Goal: Find specific page/section: Find specific page/section

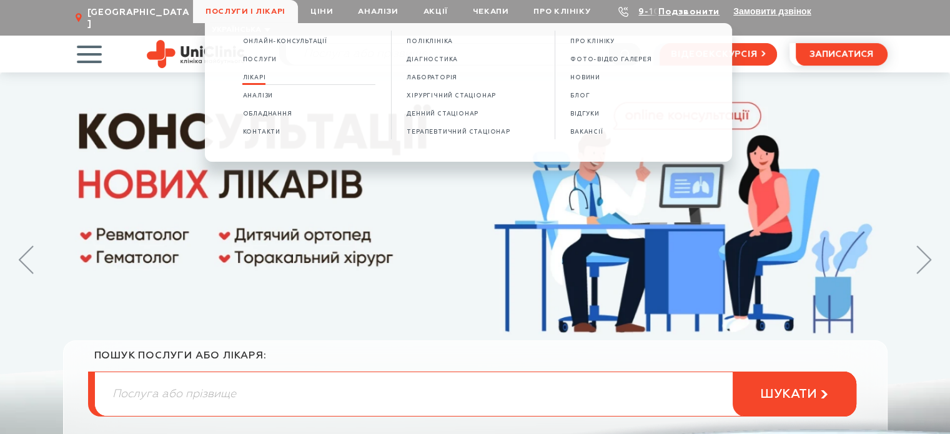
click at [262, 81] on span "Лікарі" at bounding box center [253, 77] width 23 height 7
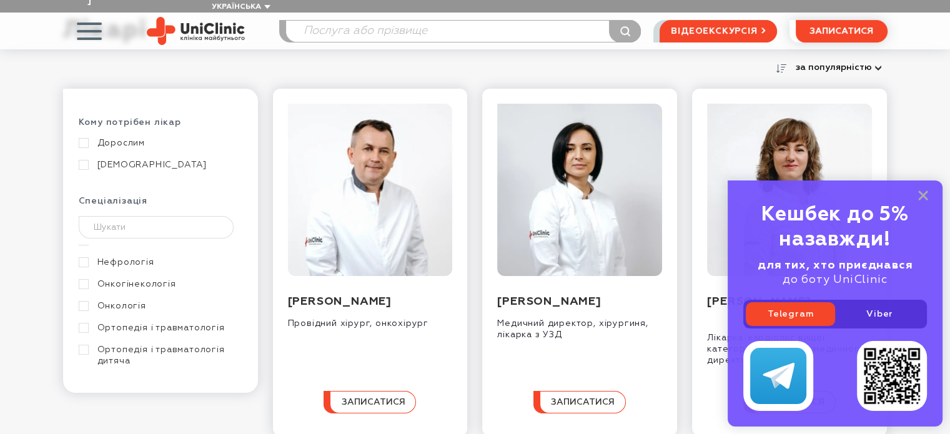
scroll to position [437, 0]
click at [86, 300] on link "Ортопедія і травматологія" at bounding box center [159, 305] width 160 height 11
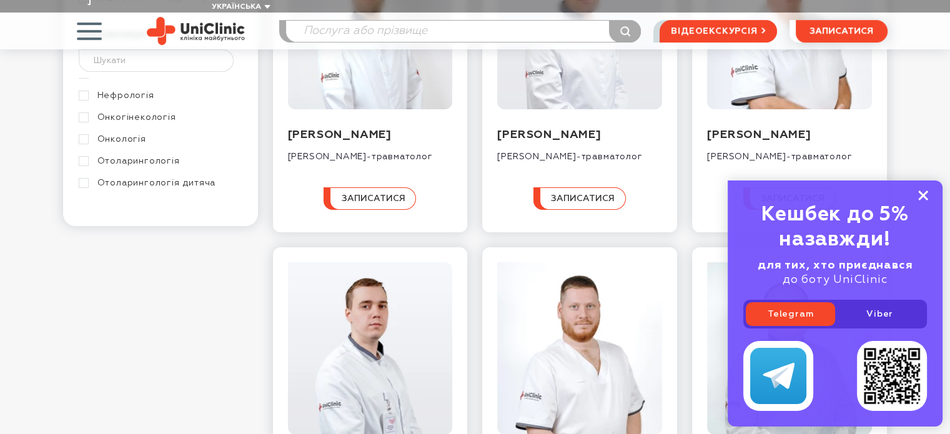
click at [922, 195] on rect at bounding box center [923, 195] width 10 height 10
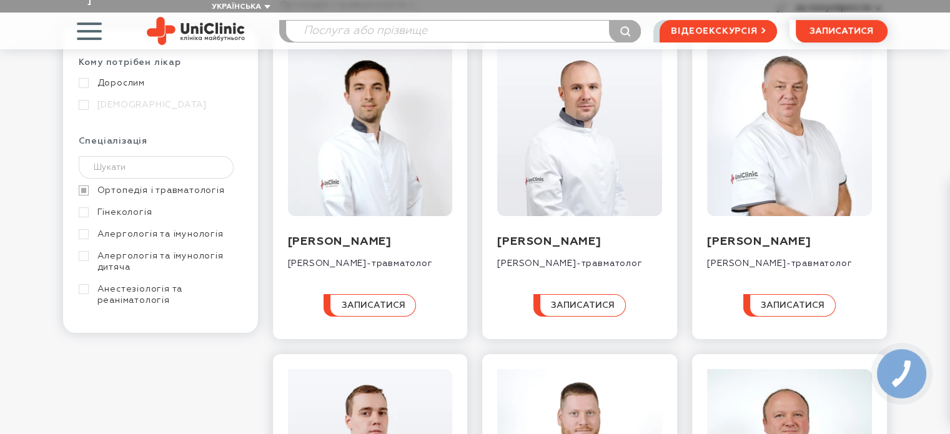
scroll to position [187, 0]
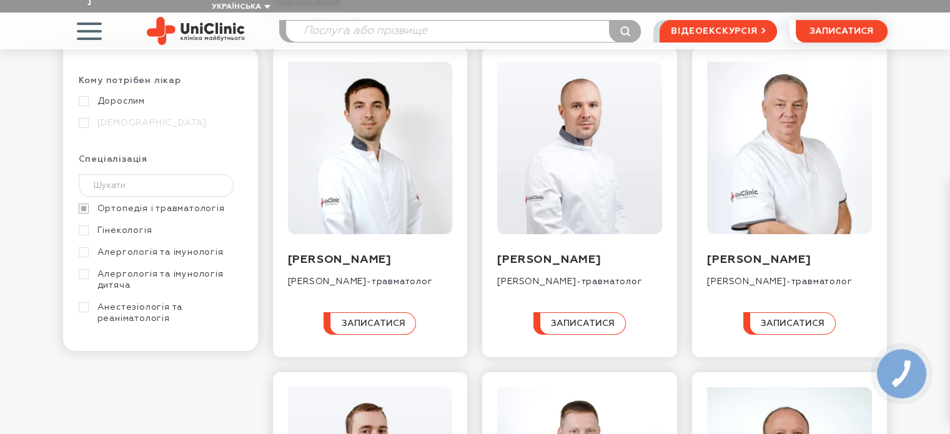
click at [79, 203] on link "Ортопедія і травматологія" at bounding box center [159, 208] width 160 height 11
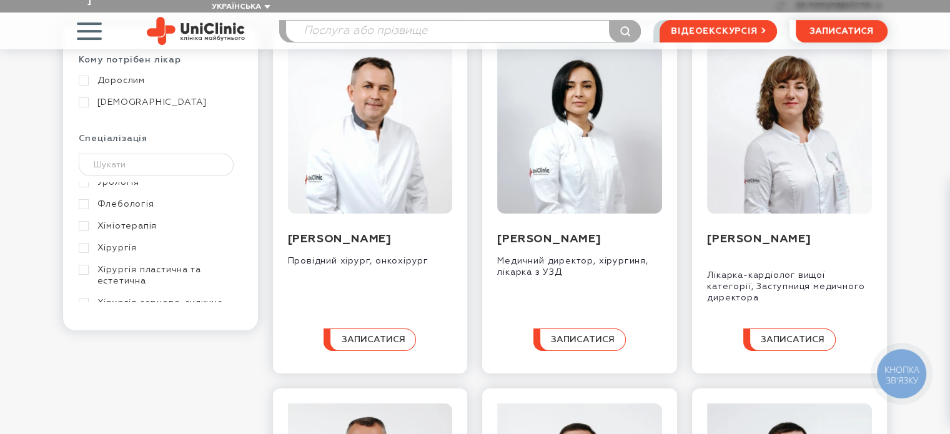
scroll to position [853, 0]
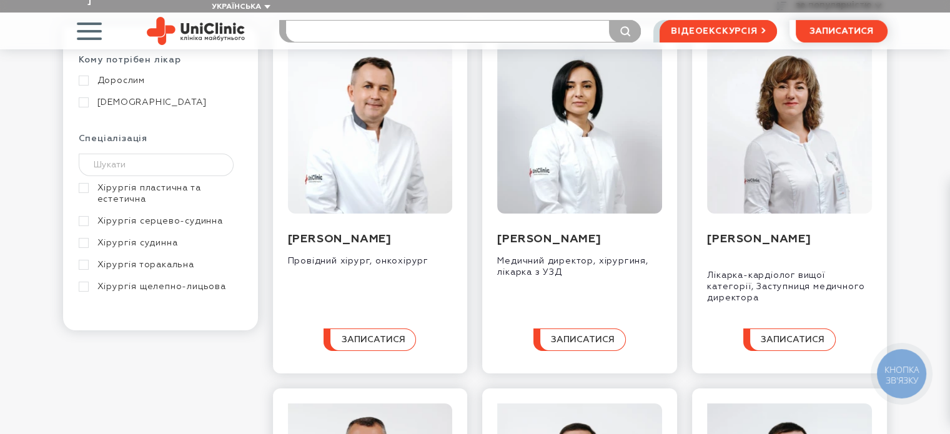
click at [351, 21] on input "search" at bounding box center [463, 31] width 355 height 21
type input "максиме"
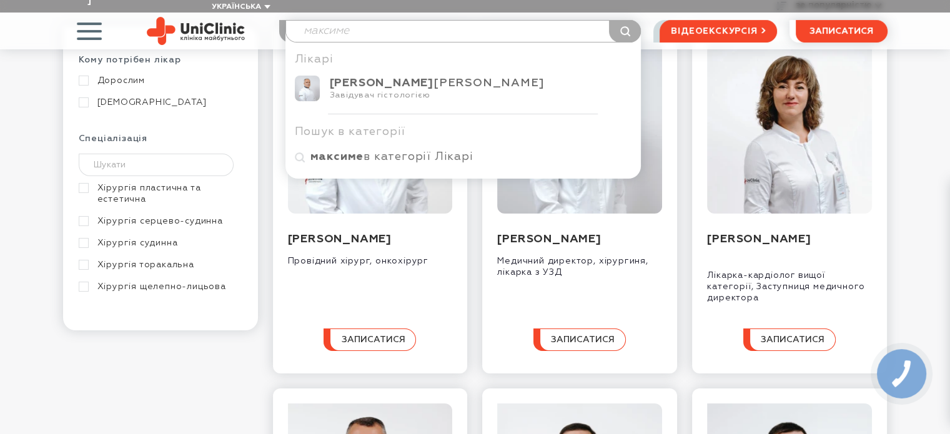
click at [609, 20] on button "submit" at bounding box center [625, 31] width 32 height 22
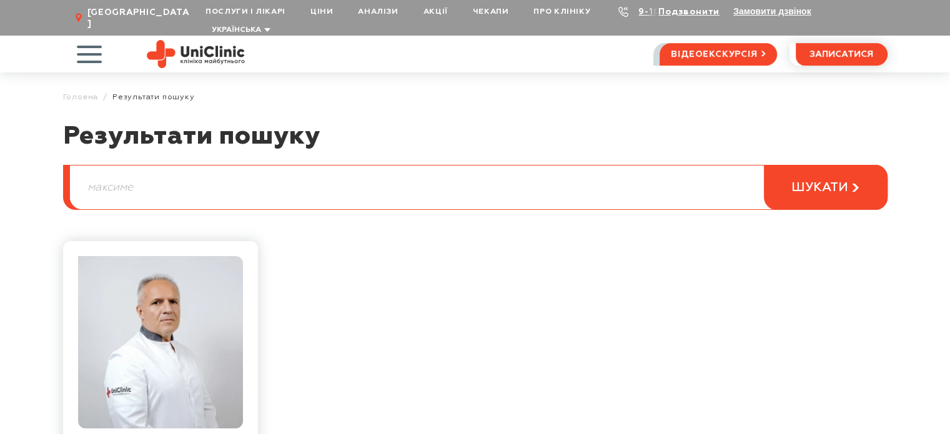
scroll to position [187, 0]
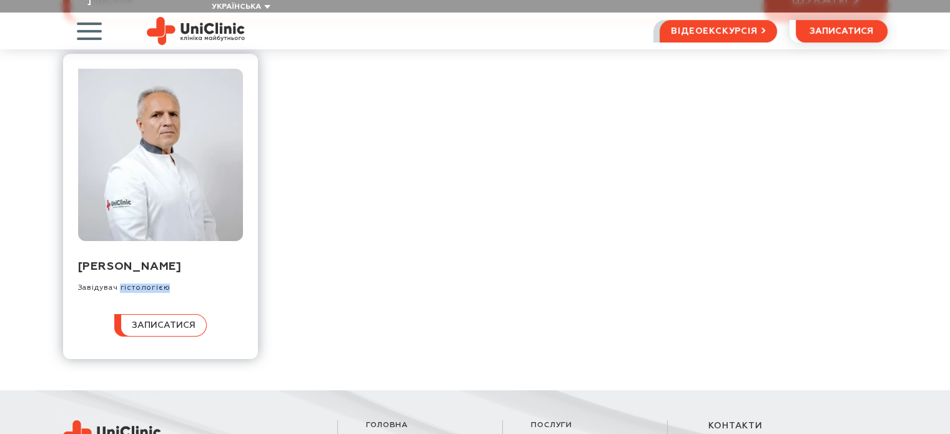
drag, startPoint x: 168, startPoint y: 288, endPoint x: 121, endPoint y: 292, distance: 47.0
click at [121, 292] on div "Завідувач гістологією" at bounding box center [124, 287] width 92 height 9
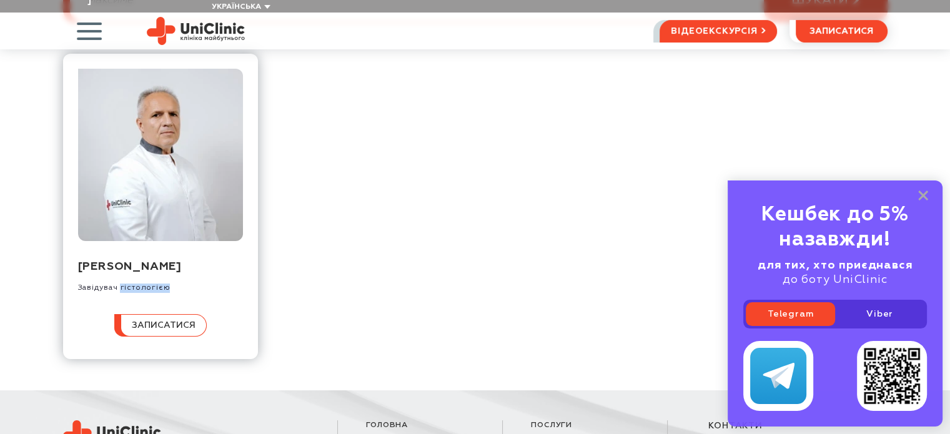
copy div "гістологією"
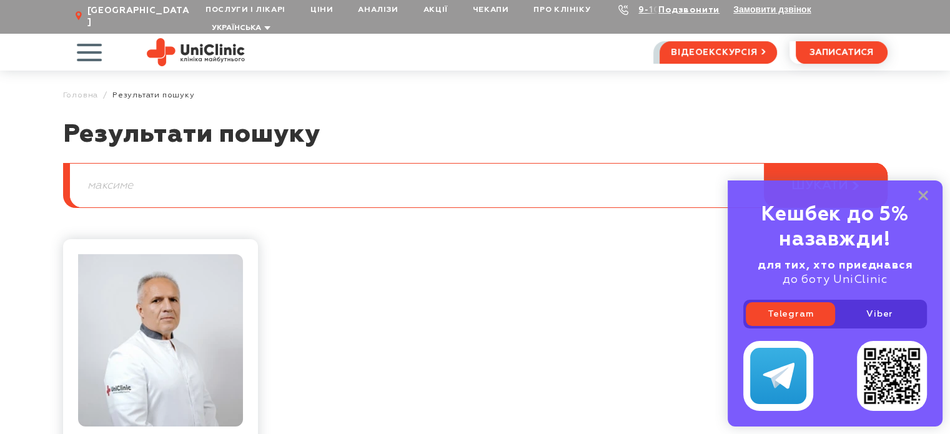
scroll to position [0, 0]
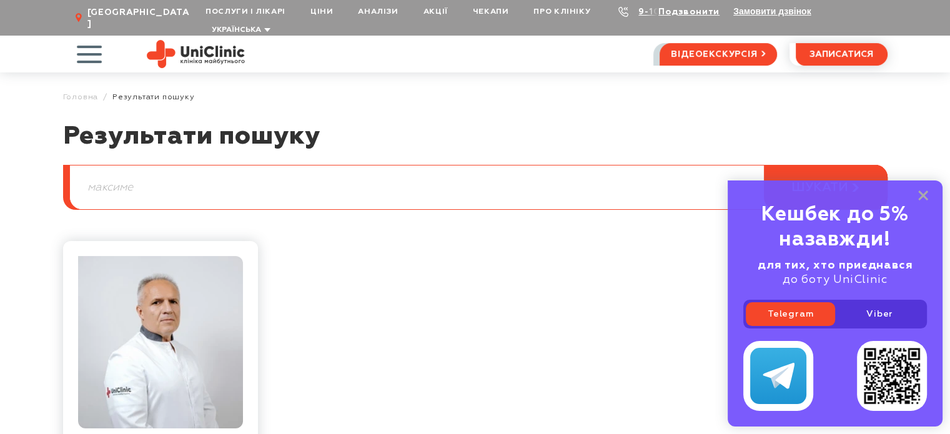
click at [169, 165] on input "максиме" at bounding box center [478, 187] width 817 height 44
click at [764, 165] on button "шукати" at bounding box center [826, 187] width 124 height 45
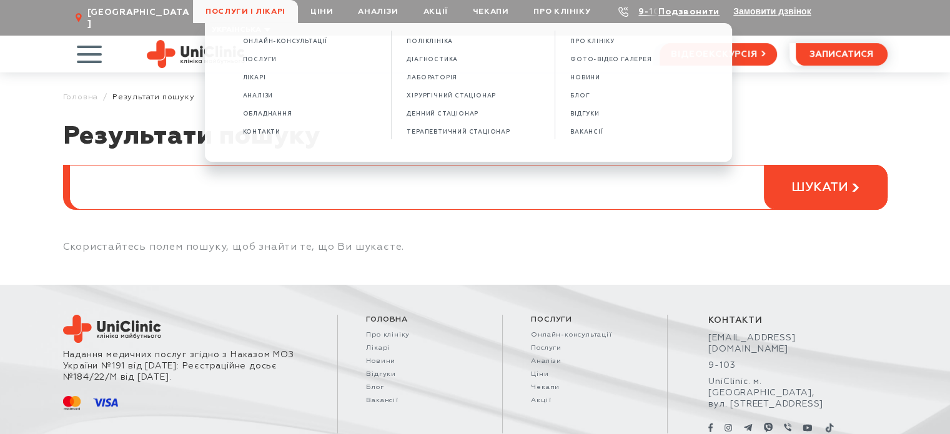
click at [270, 11] on span "Послуги і лікарі" at bounding box center [245, 11] width 105 height 23
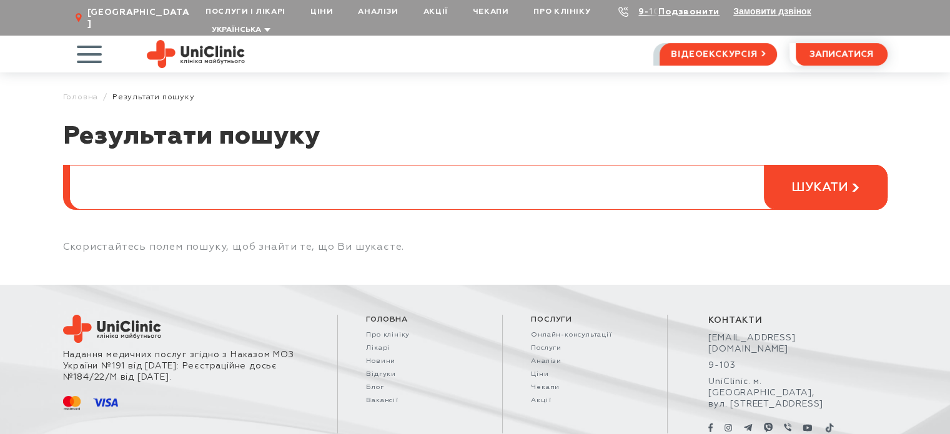
click at [265, 4] on span "Послуги і лікарі" at bounding box center [245, 11] width 105 height 23
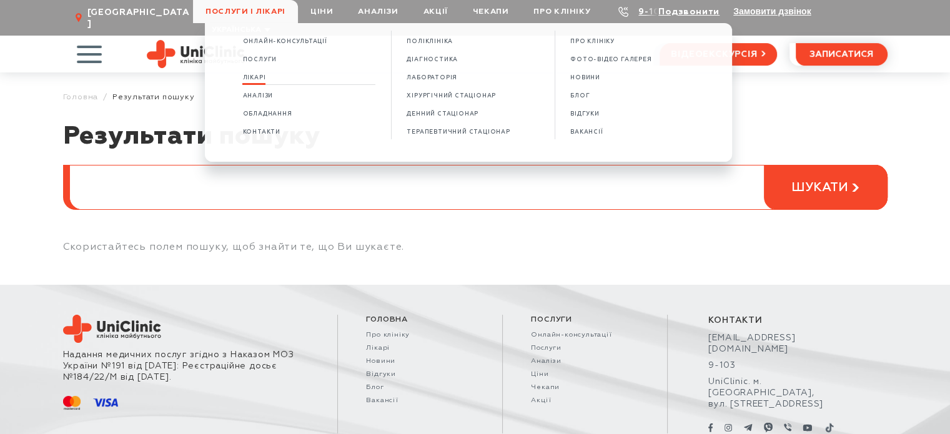
click at [258, 77] on span "Лікарі" at bounding box center [253, 77] width 23 height 7
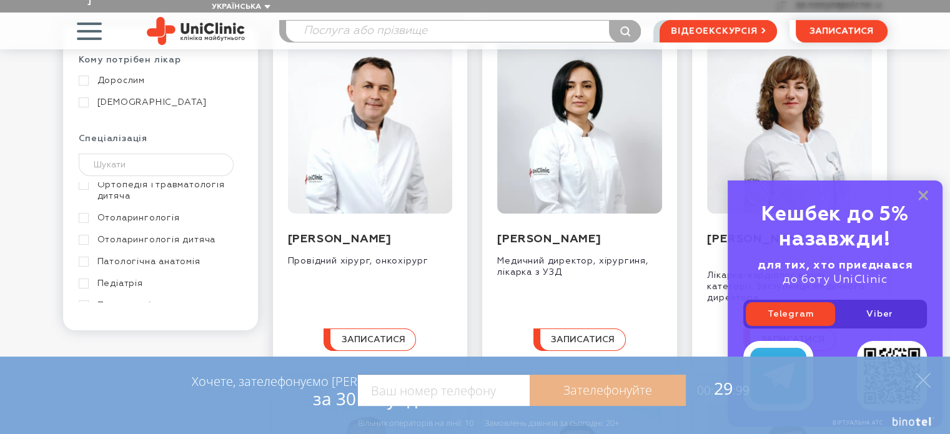
scroll to position [499, 0]
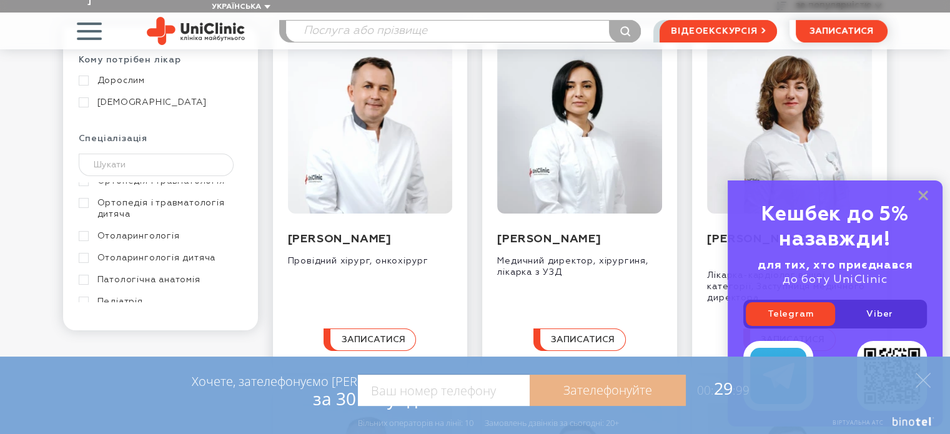
click at [89, 197] on link "Ортопедія і травматологія дитяча" at bounding box center [159, 208] width 160 height 22
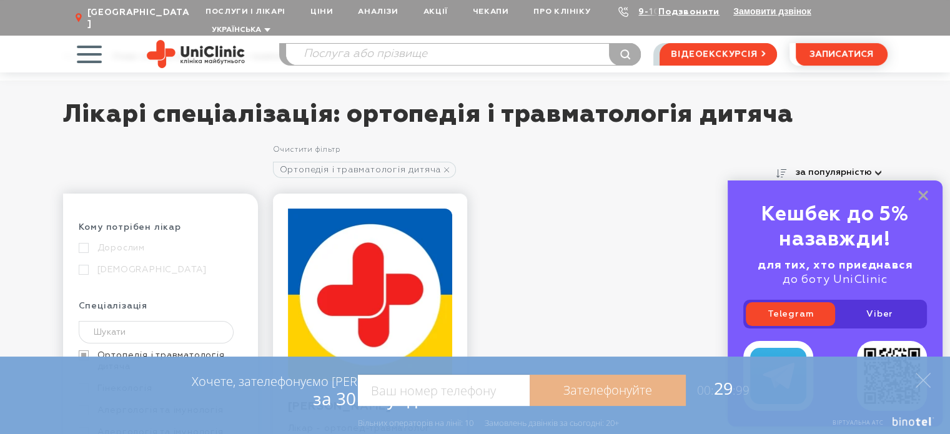
scroll to position [62, 0]
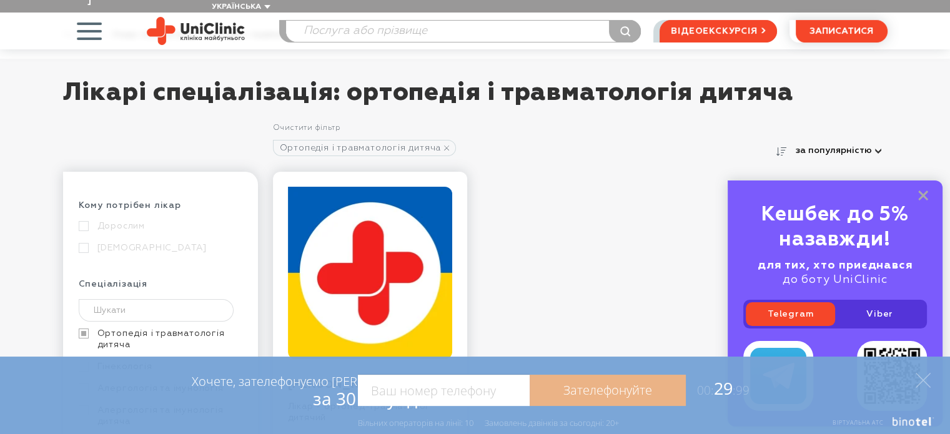
click at [85, 328] on link "Ортопедія і травматологія дитяча" at bounding box center [159, 339] width 160 height 22
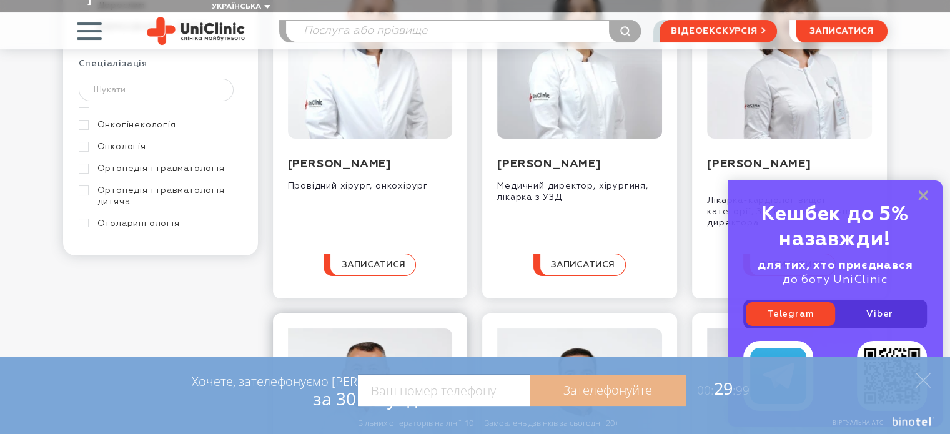
scroll to position [312, 0]
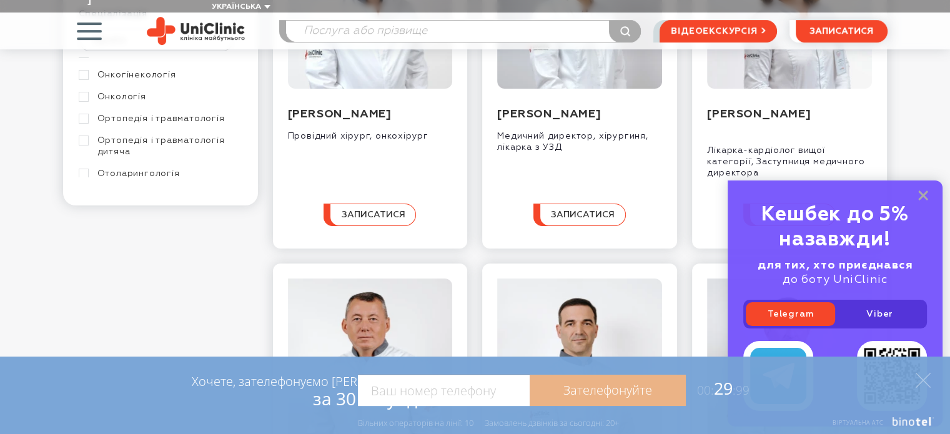
click at [92, 113] on link "Ортопедія і травматологія" at bounding box center [159, 118] width 160 height 11
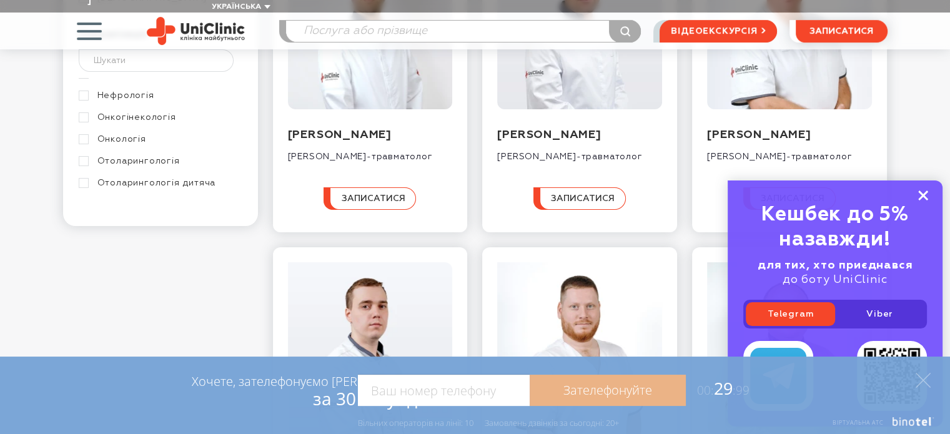
click at [920, 195] on icon at bounding box center [923, 195] width 10 height 11
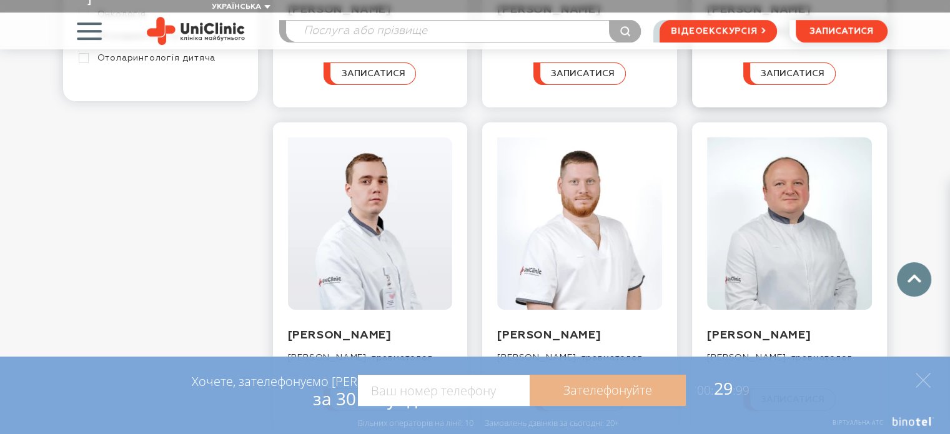
scroll to position [562, 0]
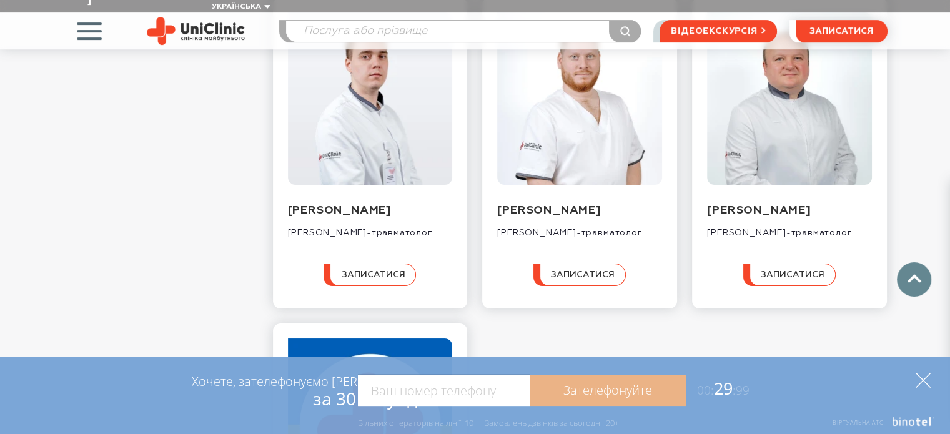
click at [922, 379] on polygon at bounding box center [922, 380] width 15 height 15
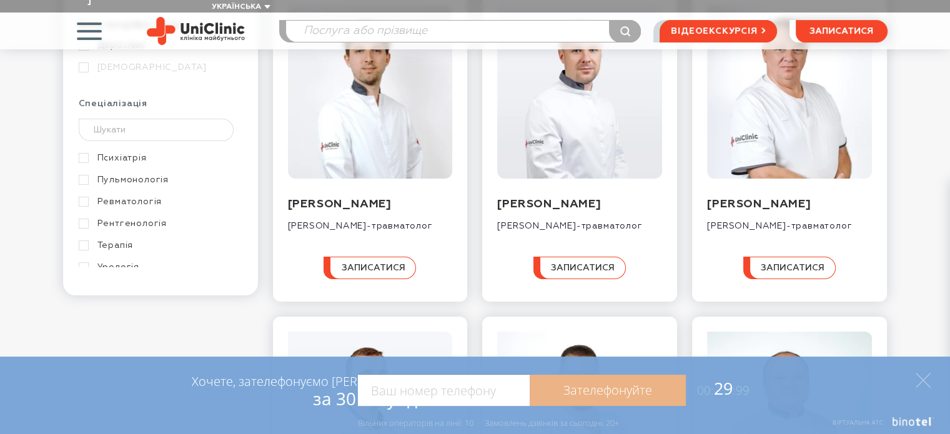
scroll to position [687, 0]
click at [90, 194] on link "Урологія" at bounding box center [159, 199] width 160 height 11
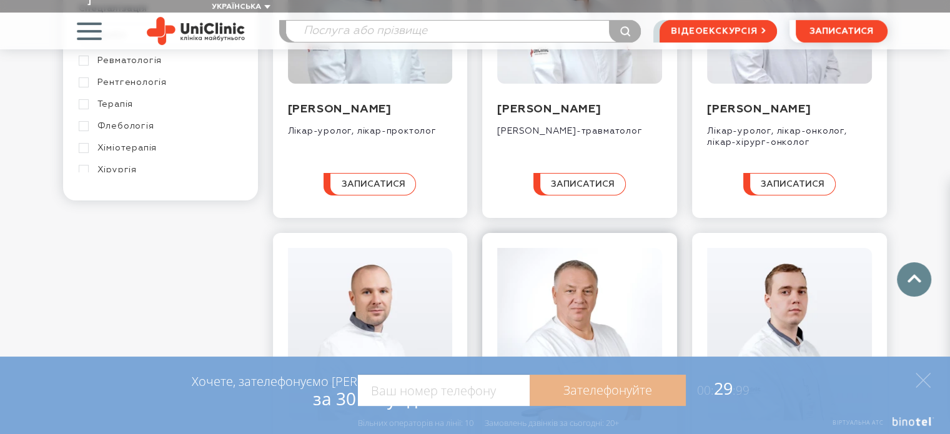
scroll to position [180, 0]
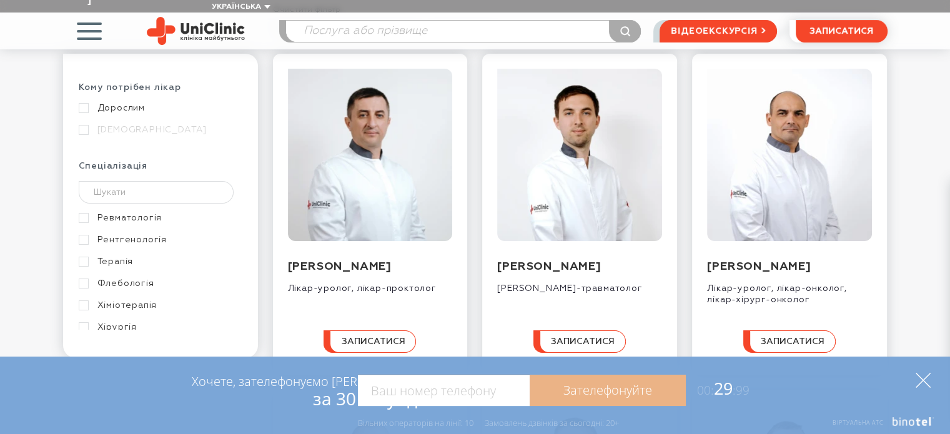
click at [924, 377] on icon at bounding box center [922, 380] width 15 height 15
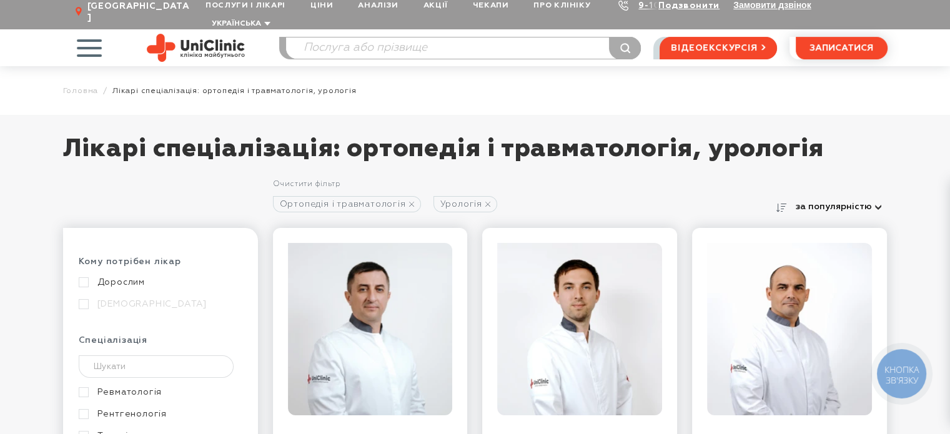
scroll to position [0, 0]
